Goal: Share content

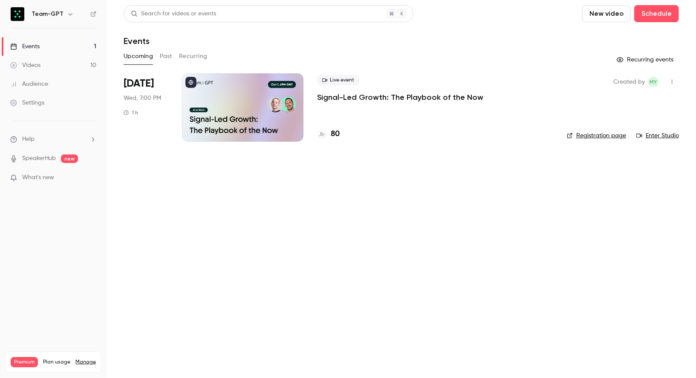
click at [674, 81] on icon "button" at bounding box center [672, 82] width 7 height 6
click at [617, 101] on div "Share" at bounding box center [639, 103] width 65 height 9
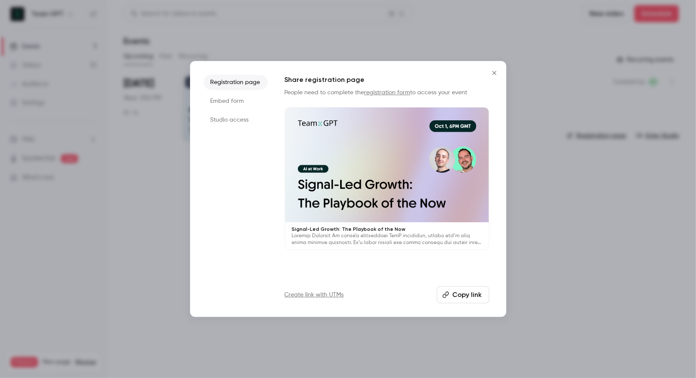
click at [217, 112] on ul "Registration page Embed form Studio access" at bounding box center [236, 189] width 64 height 228
click at [216, 115] on li "Studio access" at bounding box center [236, 119] width 64 height 15
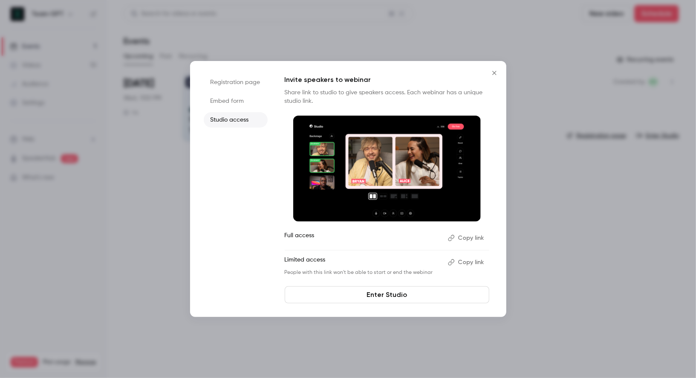
click at [463, 237] on button "Copy link" at bounding box center [466, 238] width 45 height 14
